Goal: Information Seeking & Learning: Learn about a topic

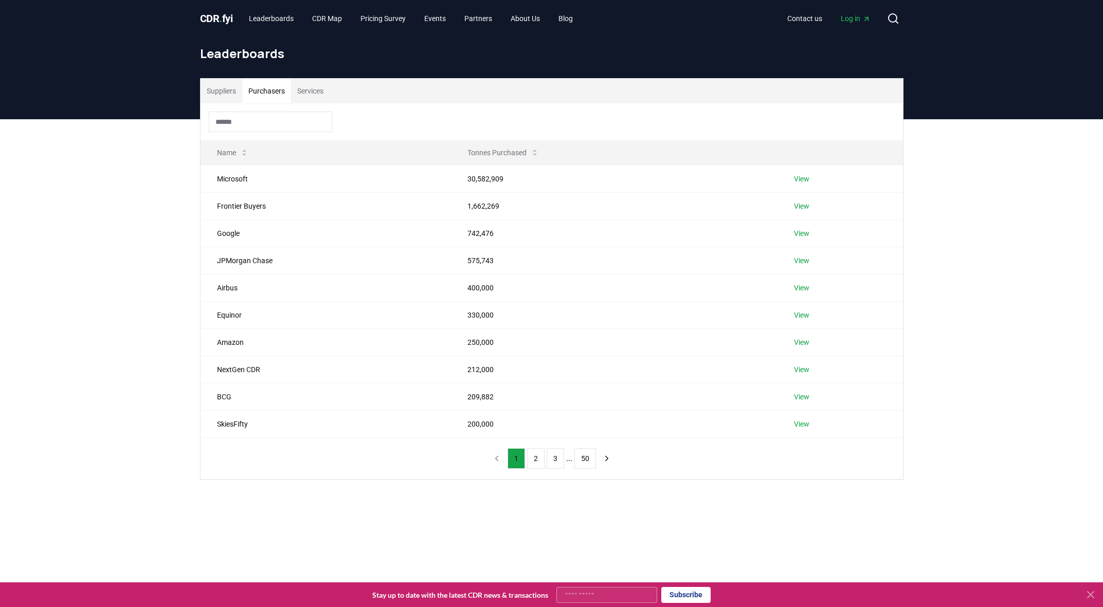
click at [264, 90] on button "Purchasers" at bounding box center [266, 91] width 49 height 25
click at [797, 177] on link "View" at bounding box center [801, 179] width 15 height 10
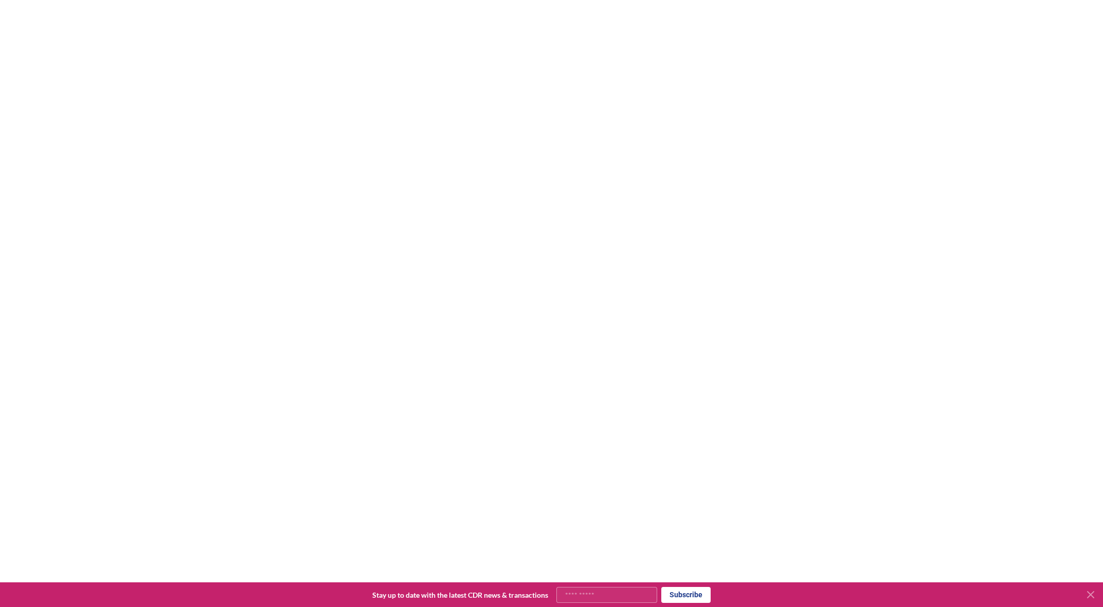
drag, startPoint x: 220, startPoint y: 448, endPoint x: 354, endPoint y: 457, distance: 135.0
click at [354, 457] on tr "Gaia ProjectCo Contracted 2,950,000 [DATE] Bioenergy with Carbon Capture and Se…" at bounding box center [552, 449] width 702 height 28
click at [417, 480] on td "1,100,000" at bounding box center [483, 477] width 132 height 28
click at [333, 22] on link "CDR Map" at bounding box center [327, 18] width 46 height 19
click at [286, 22] on link "Leaderboards" at bounding box center [271, 18] width 61 height 19
